Goal: Task Accomplishment & Management: Manage account settings

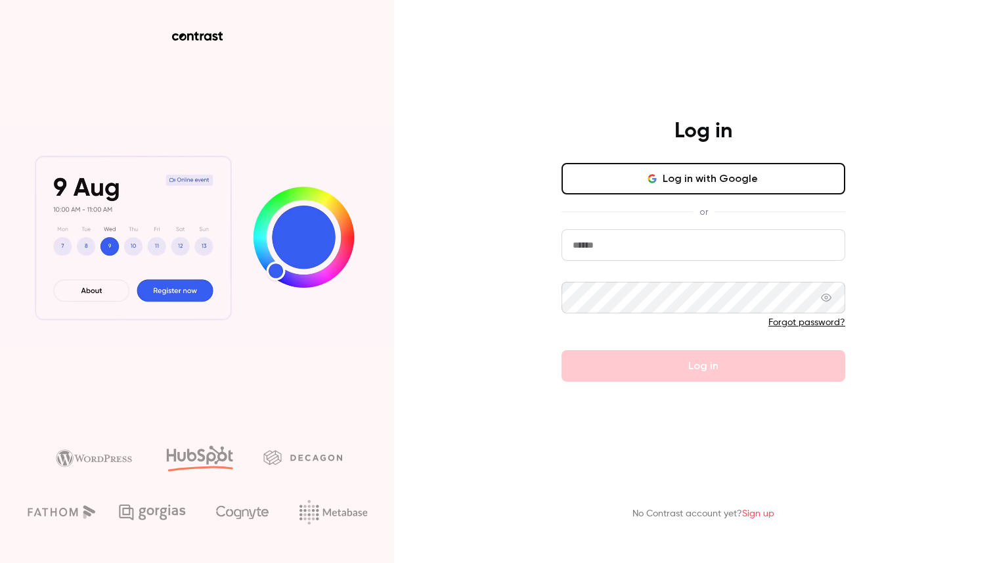
click at [647, 187] on button "Log in with Google" at bounding box center [704, 179] width 284 height 32
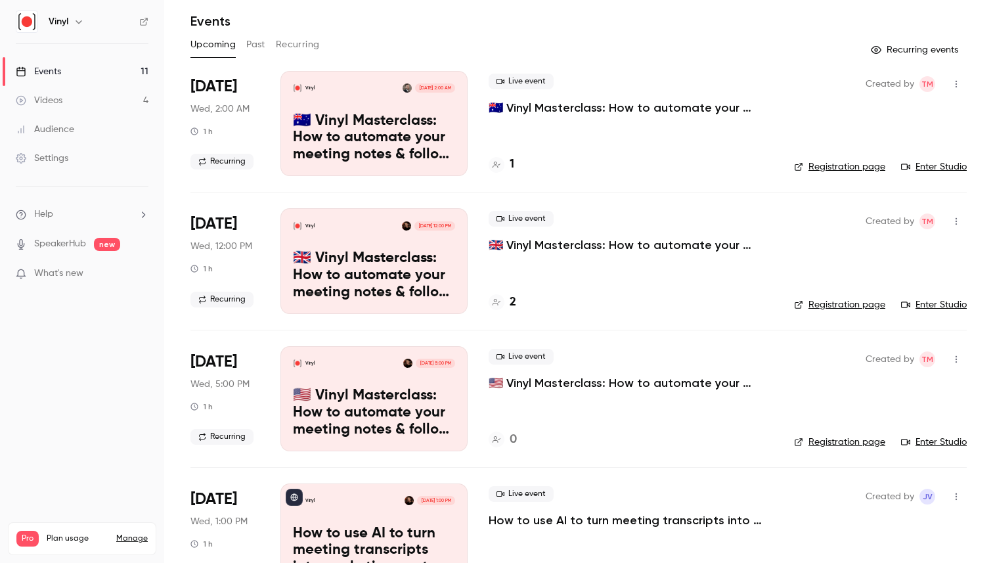
scroll to position [45, 0]
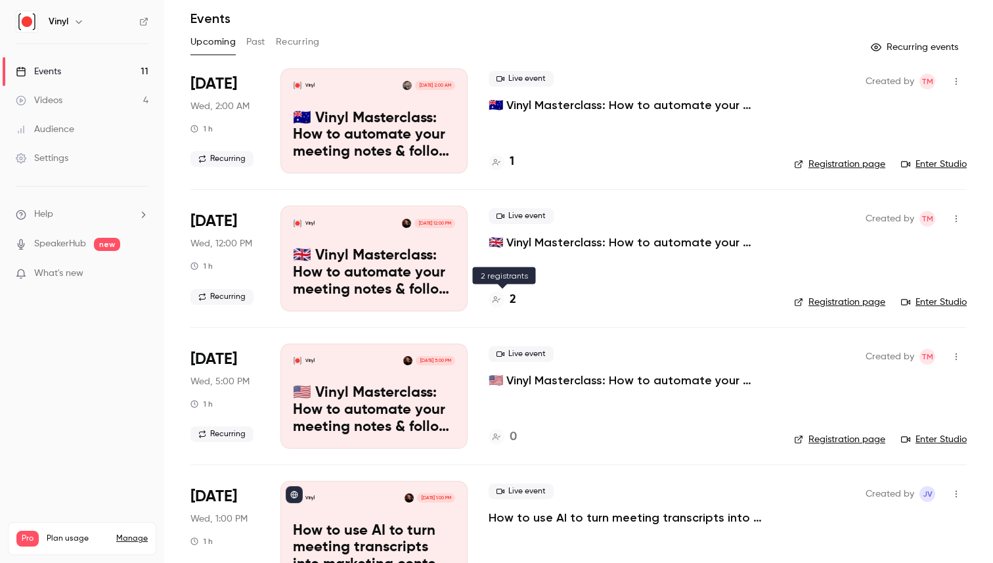
click at [510, 298] on h4 "2" at bounding box center [513, 300] width 7 height 18
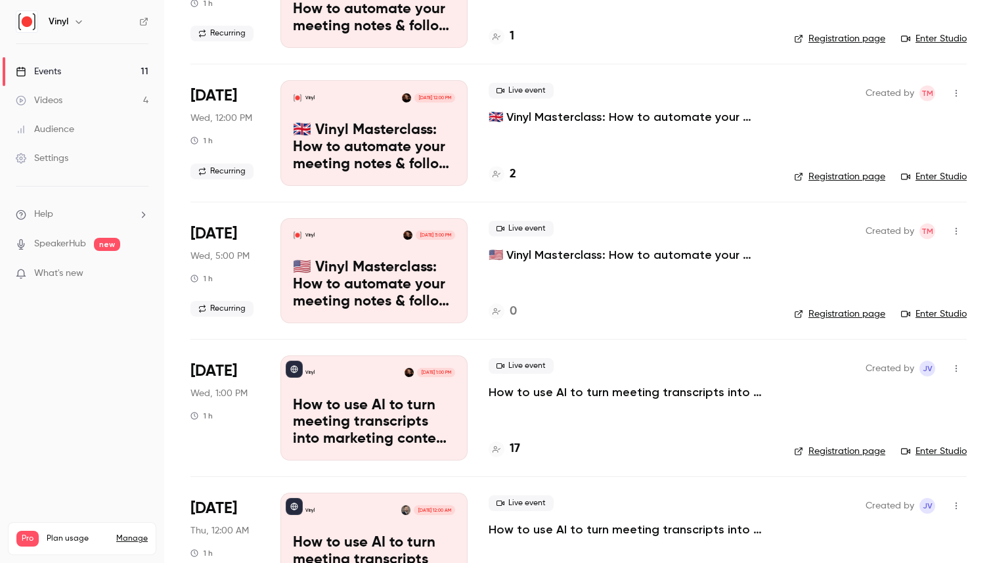
scroll to position [114, 0]
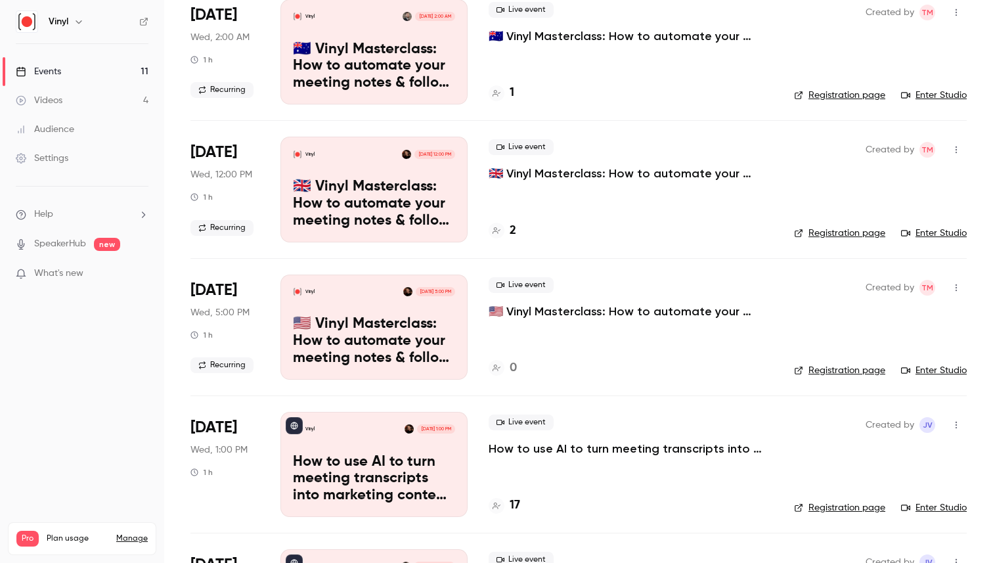
click at [953, 286] on icon "button" at bounding box center [956, 287] width 11 height 9
click at [873, 425] on div "Cancel event" at bounding box center [906, 423] width 100 height 13
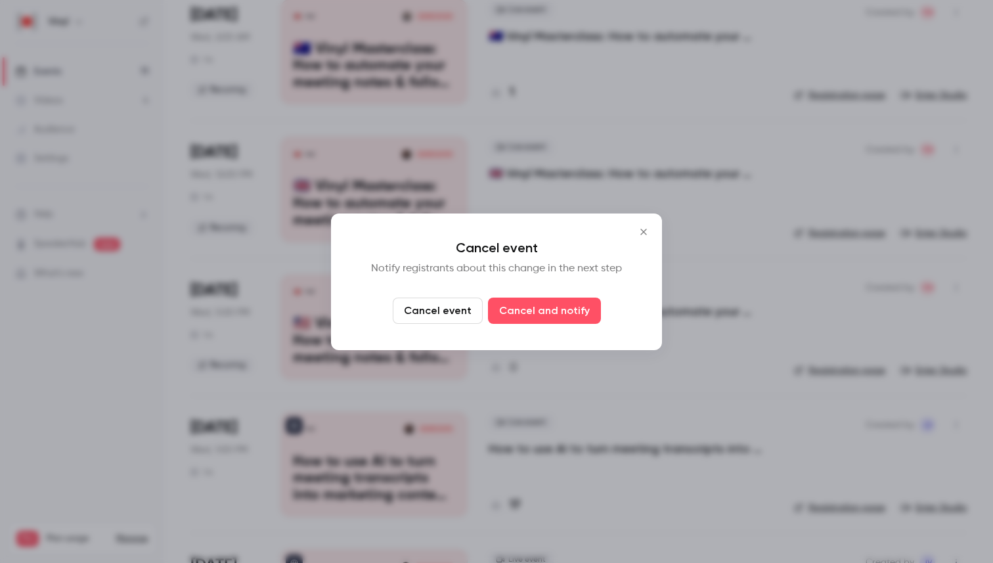
click at [449, 312] on button "Cancel event" at bounding box center [438, 311] width 90 height 26
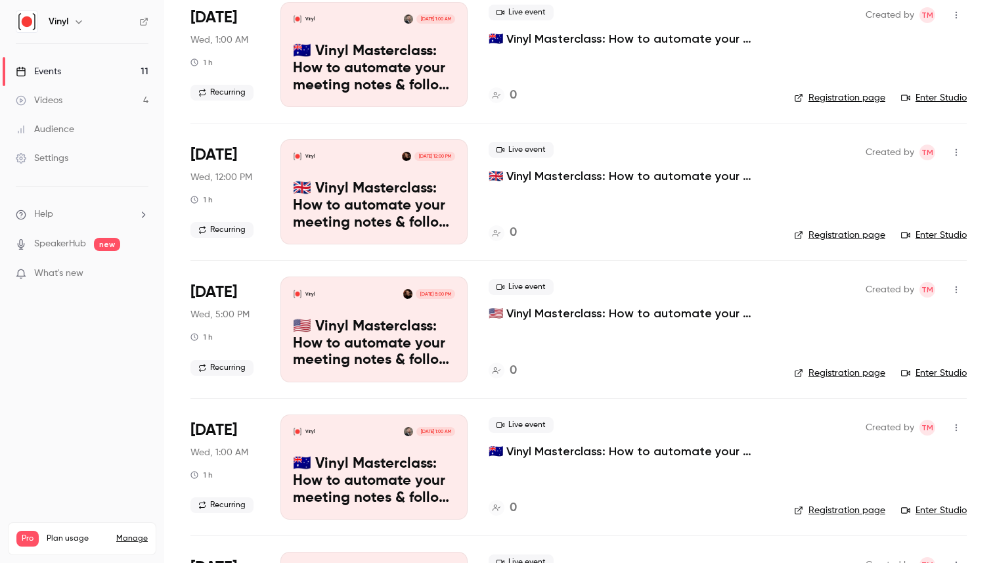
scroll to position [0, 0]
